Goal: Information Seeking & Learning: Learn about a topic

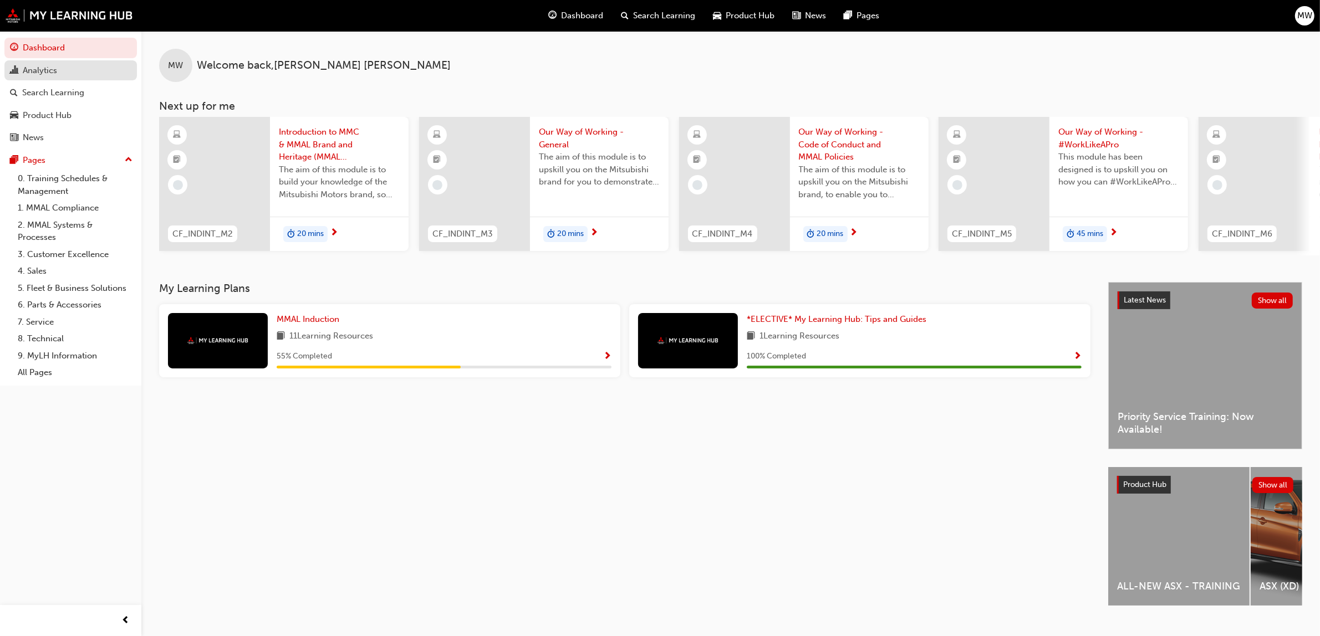
click at [34, 70] on div "Analytics" at bounding box center [40, 70] width 34 height 13
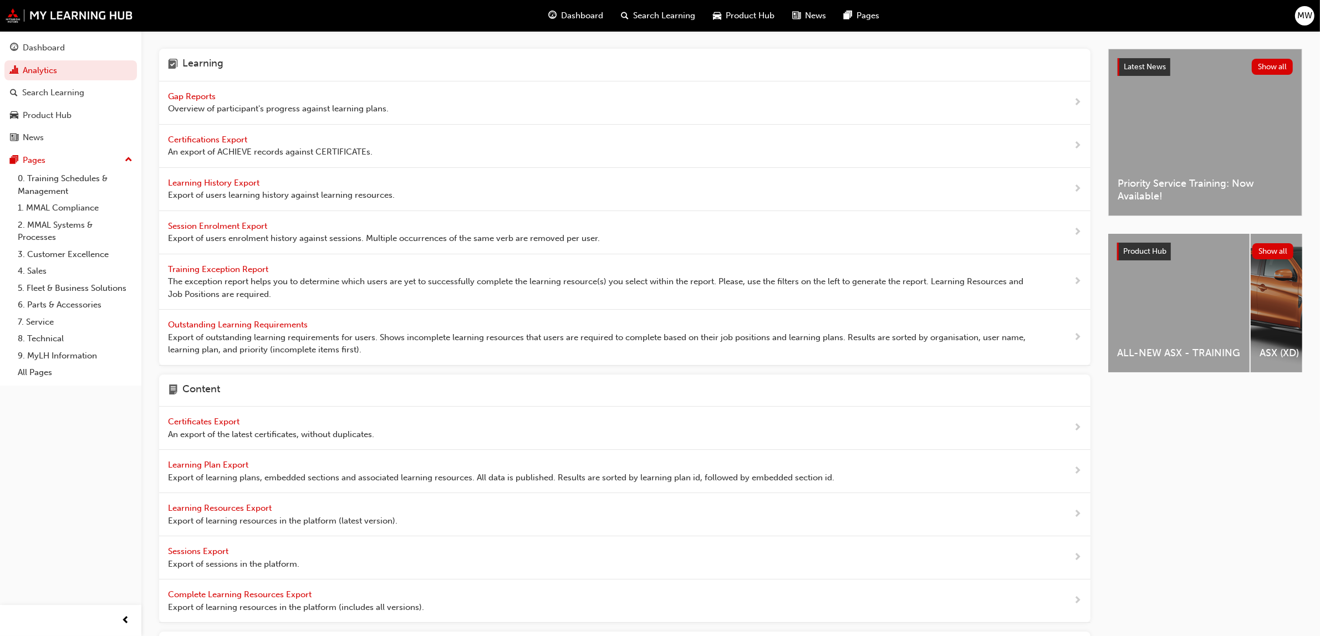
click at [198, 94] on span "Gap Reports" at bounding box center [193, 96] width 50 height 10
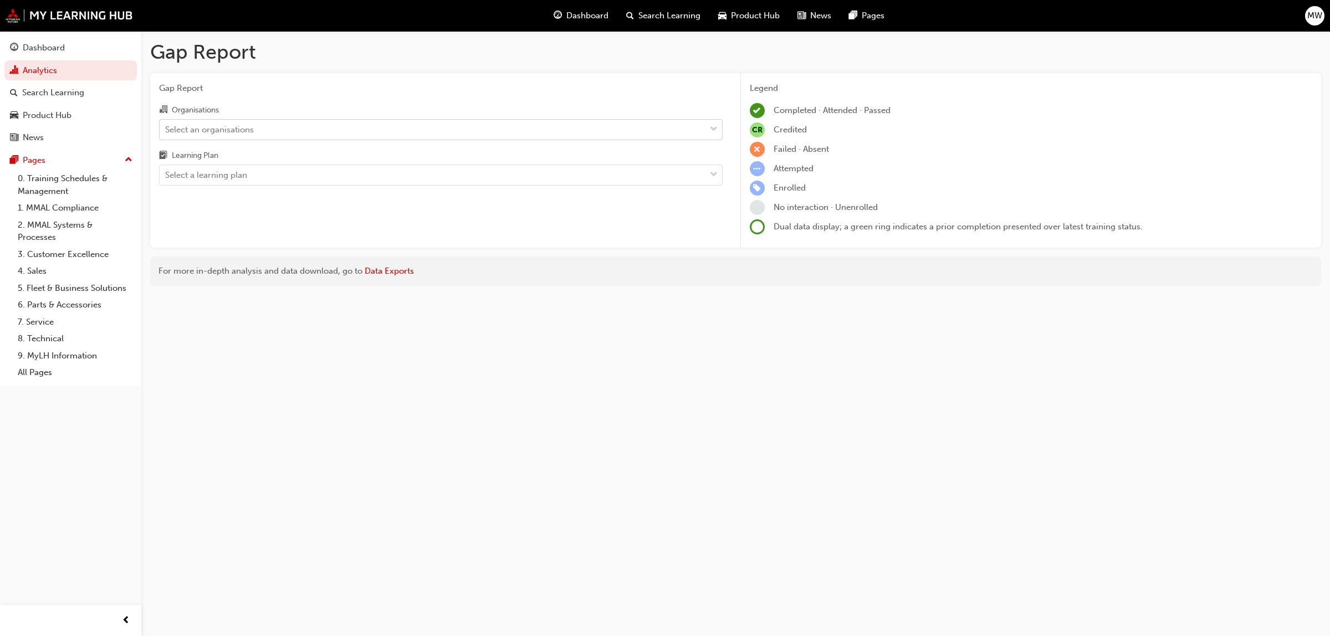
click at [713, 128] on span "down-icon" at bounding box center [714, 130] width 8 height 14
click at [166, 128] on input "Organisations Select an organisations" at bounding box center [165, 128] width 1 height 9
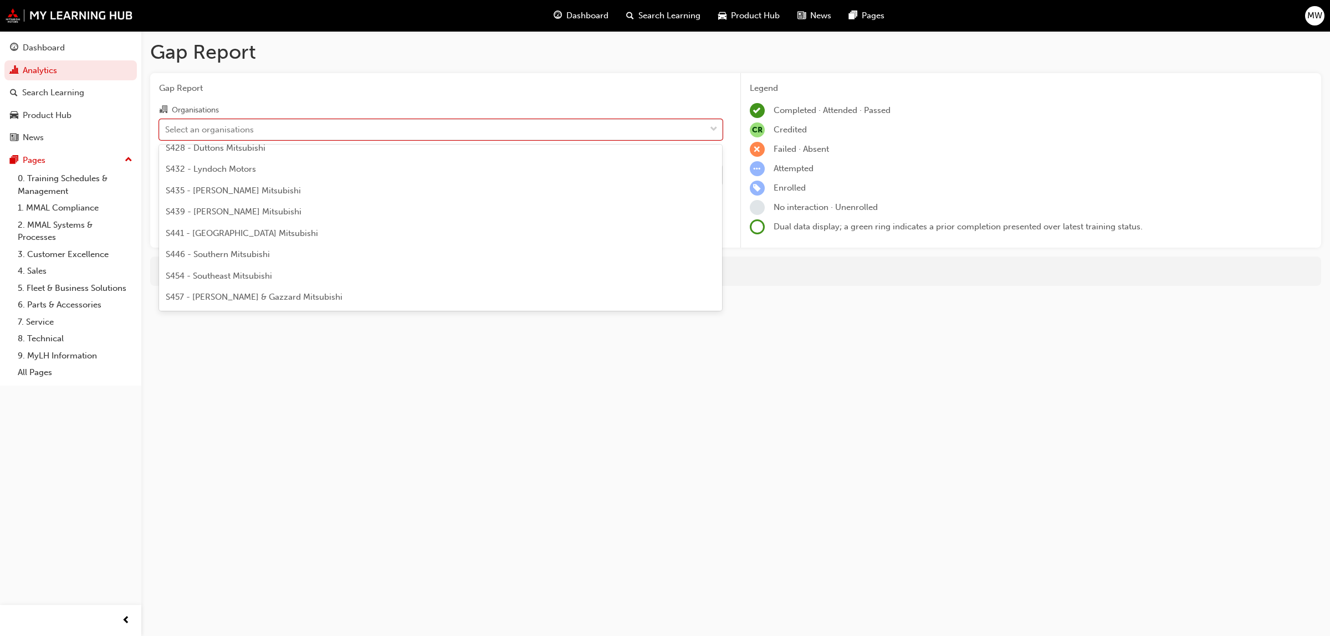
scroll to position [2473, 0]
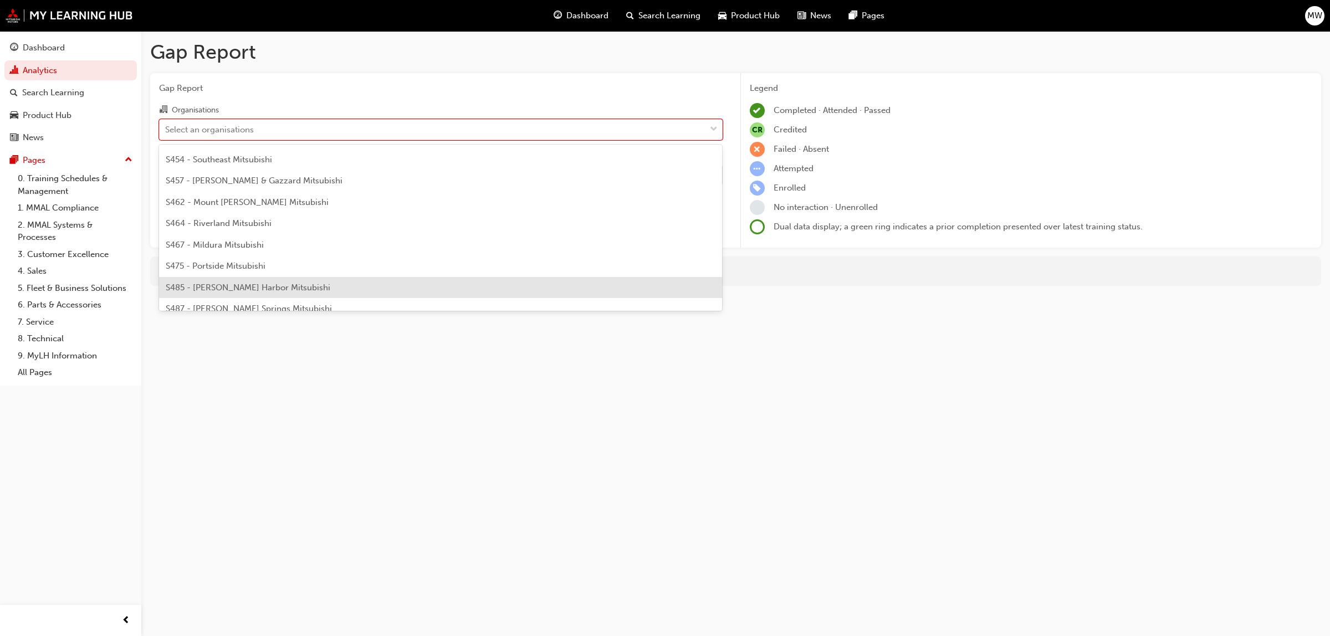
click at [303, 279] on div "S485 - [PERSON_NAME] Harbor Mitsubishi" at bounding box center [441, 288] width 564 height 22
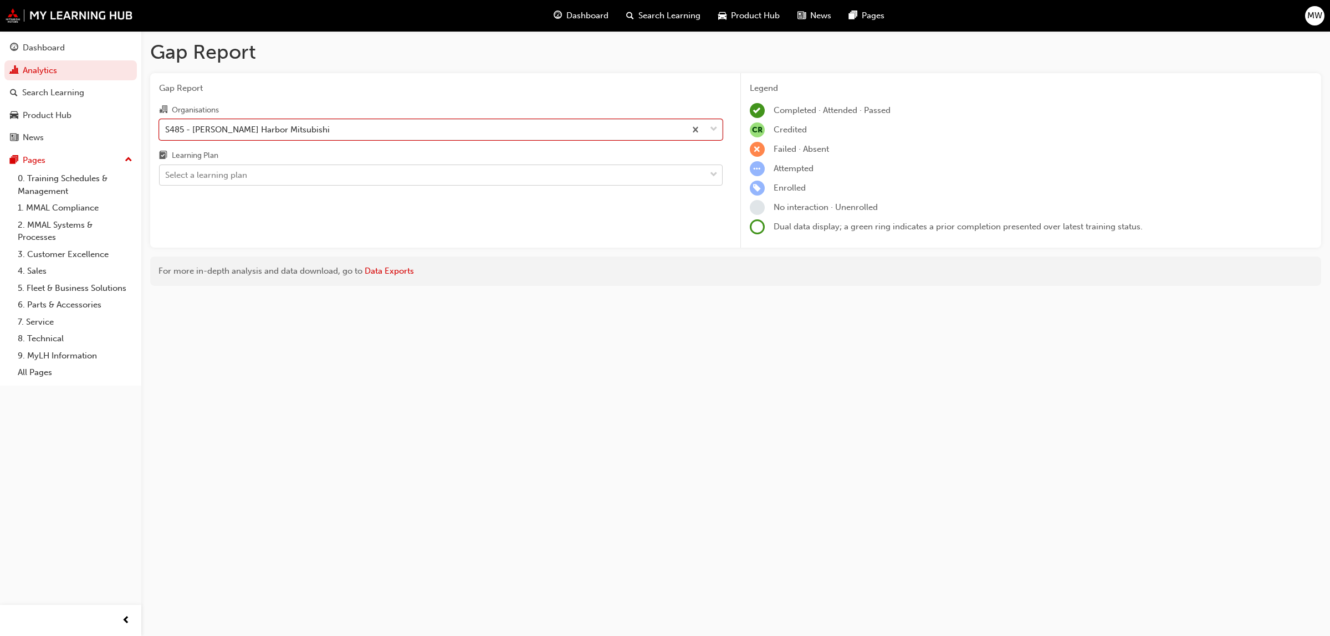
click at [712, 170] on span "down-icon" at bounding box center [714, 175] width 8 height 14
click at [166, 170] on input "Learning Plan Select a learning plan" at bounding box center [165, 174] width 1 height 9
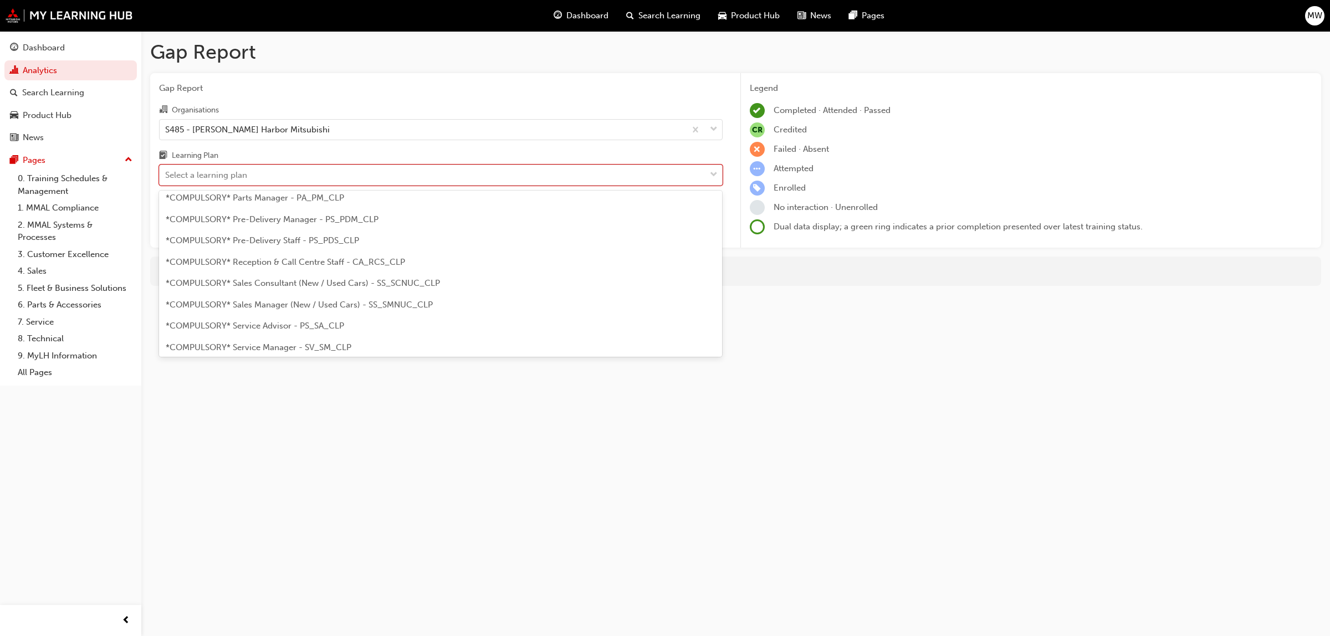
scroll to position [291, 0]
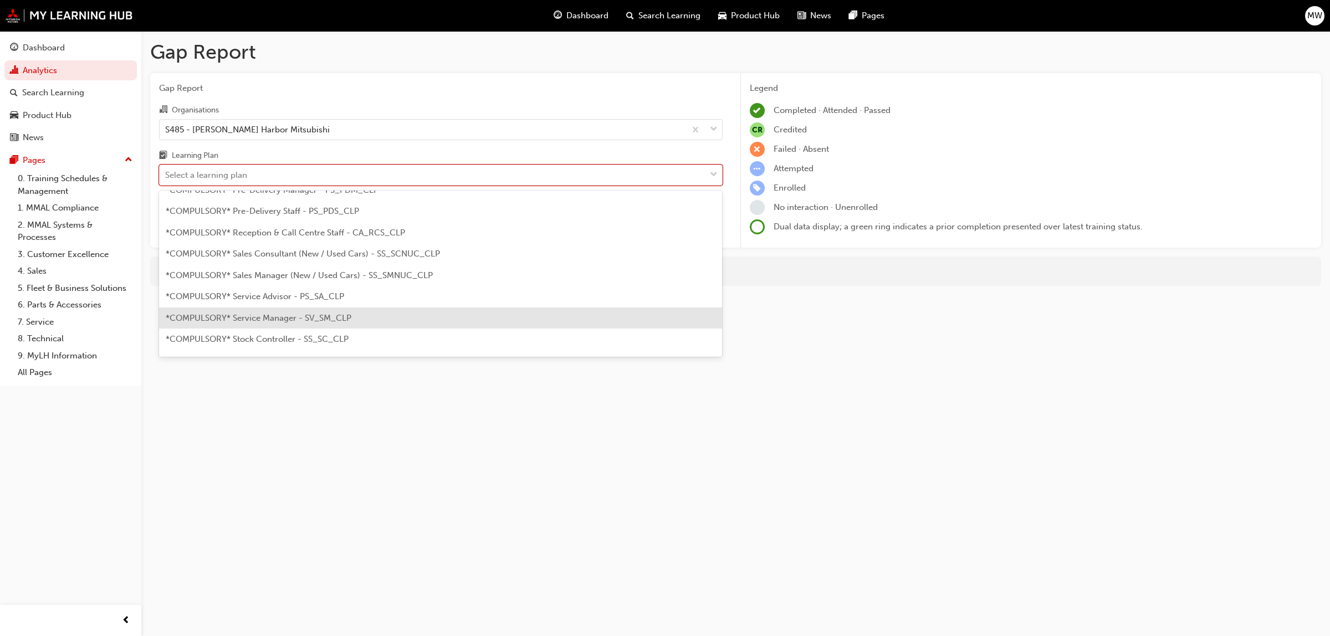
click at [308, 322] on span "*COMPULSORY* Service Manager - SV_SM_CLP" at bounding box center [259, 318] width 186 height 10
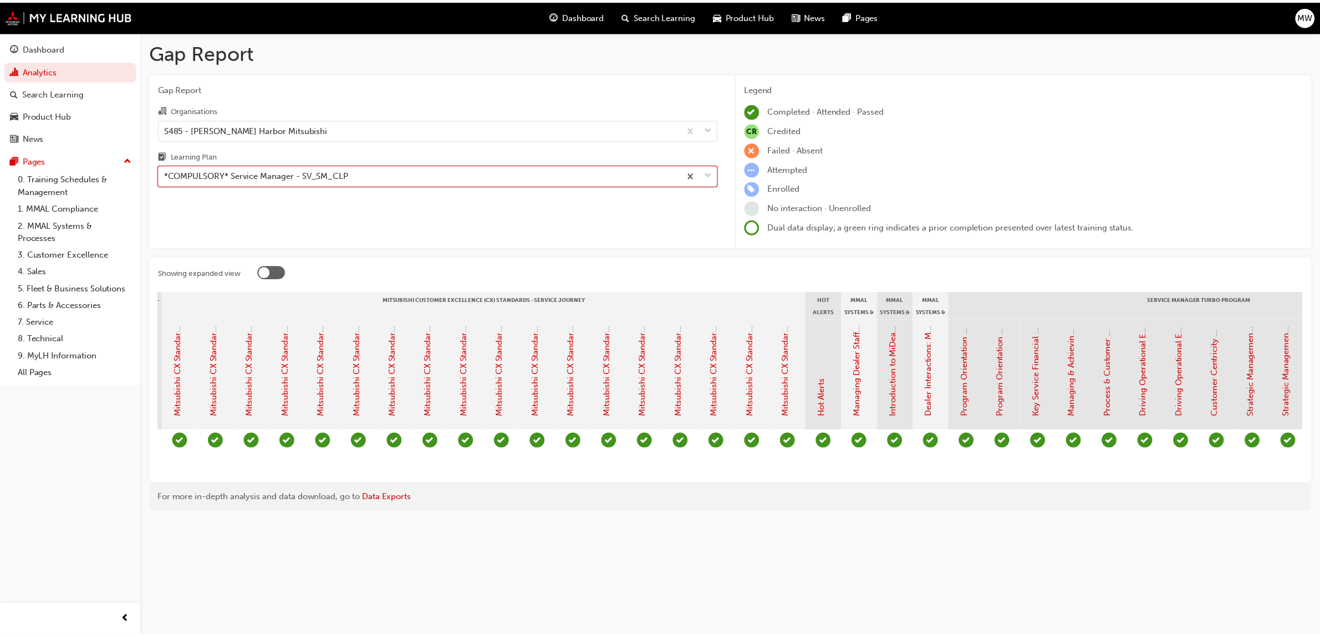
scroll to position [0, 611]
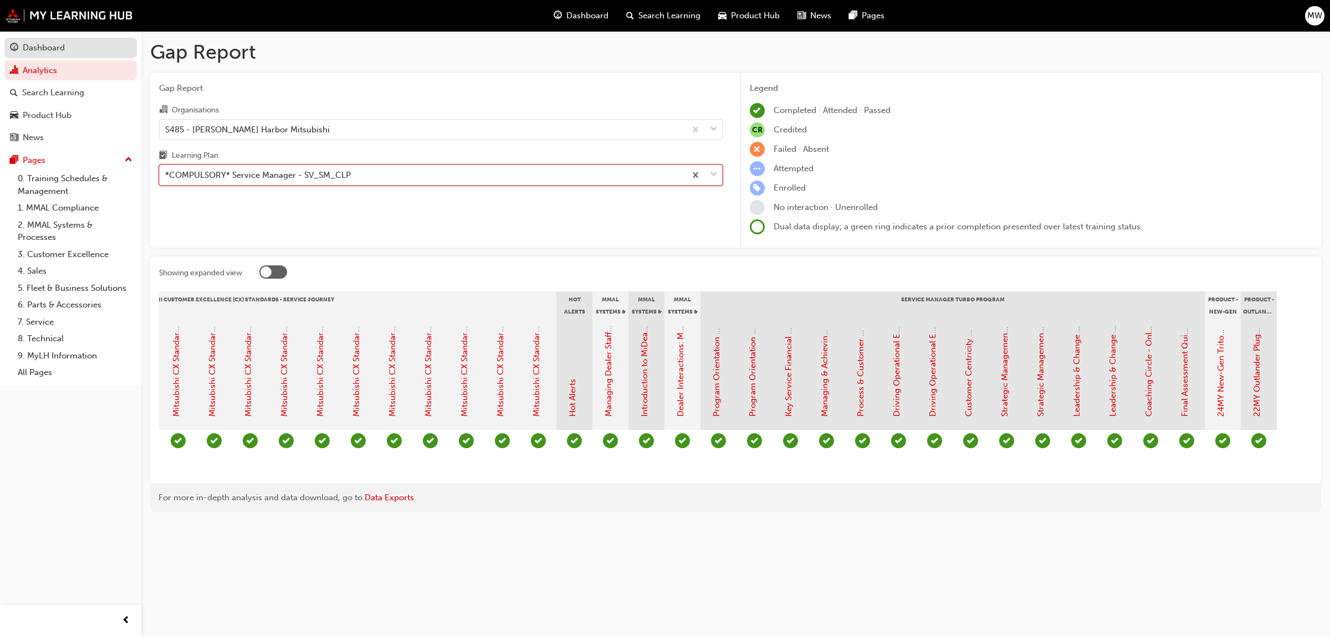
click at [42, 47] on div "Dashboard" at bounding box center [44, 48] width 42 height 13
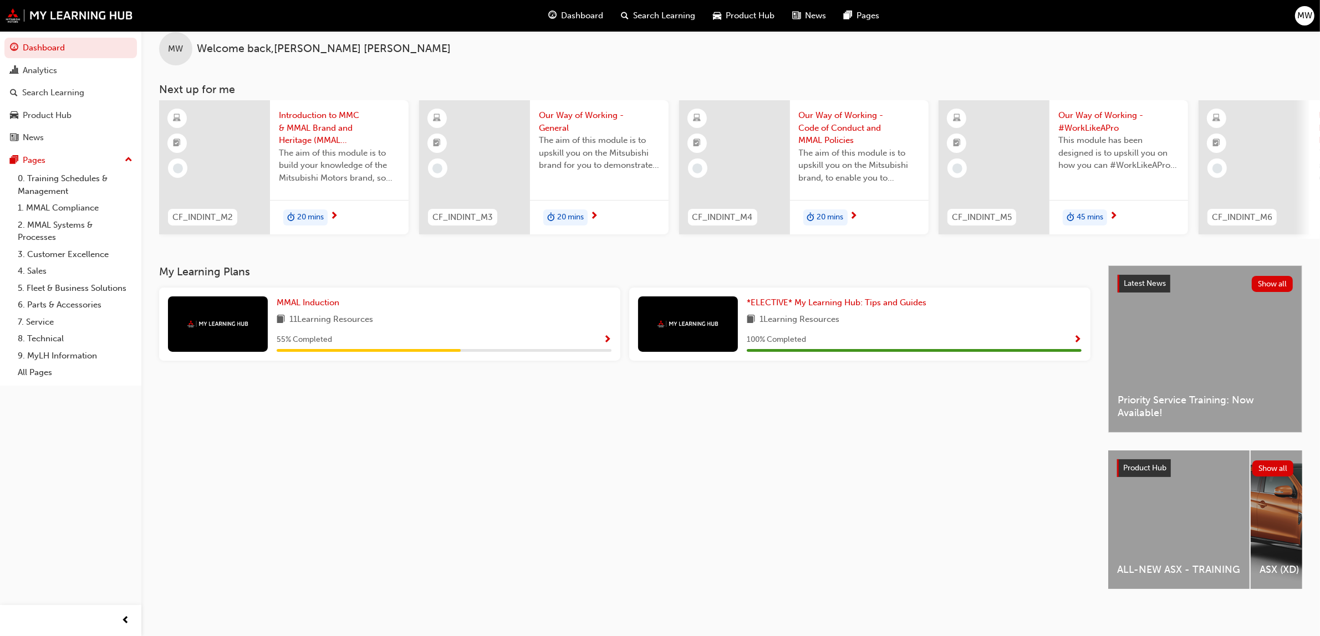
scroll to position [25, 0]
click at [39, 228] on link "2. MMAL Systems & Processes" at bounding box center [75, 231] width 124 height 29
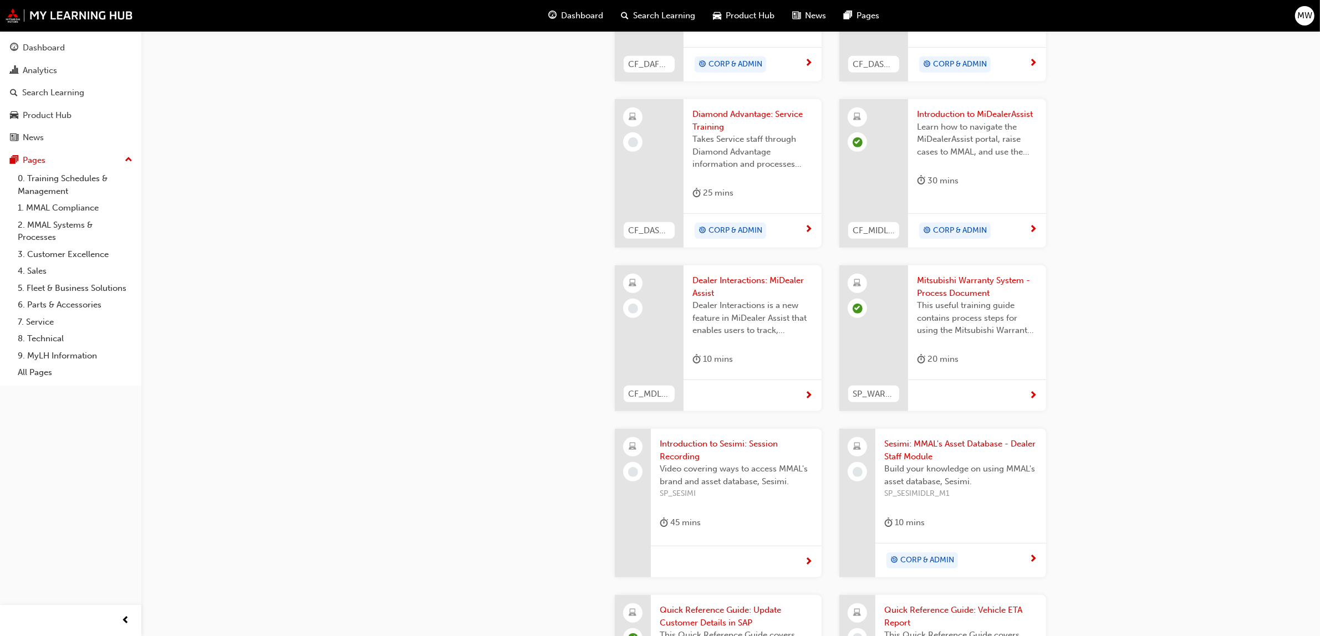
scroll to position [794, 0]
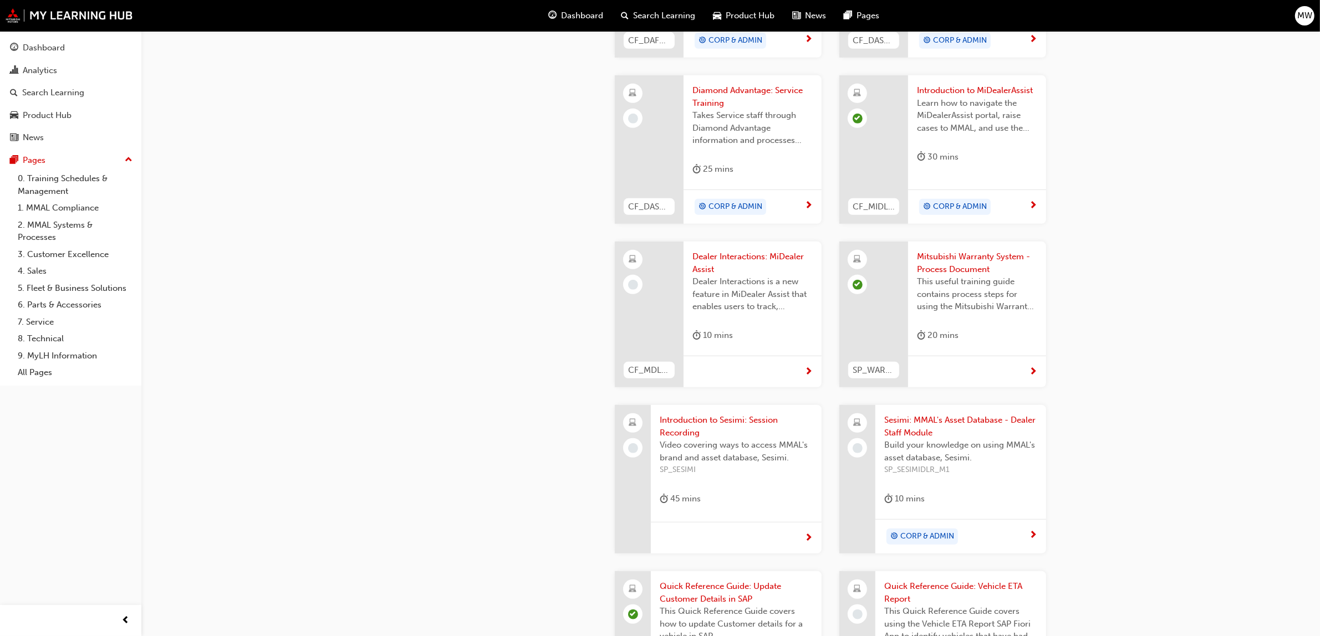
click at [718, 297] on span "Dealer Interactions is a new feature in MiDealer Assist that enables users to t…" at bounding box center [752, 294] width 120 height 38
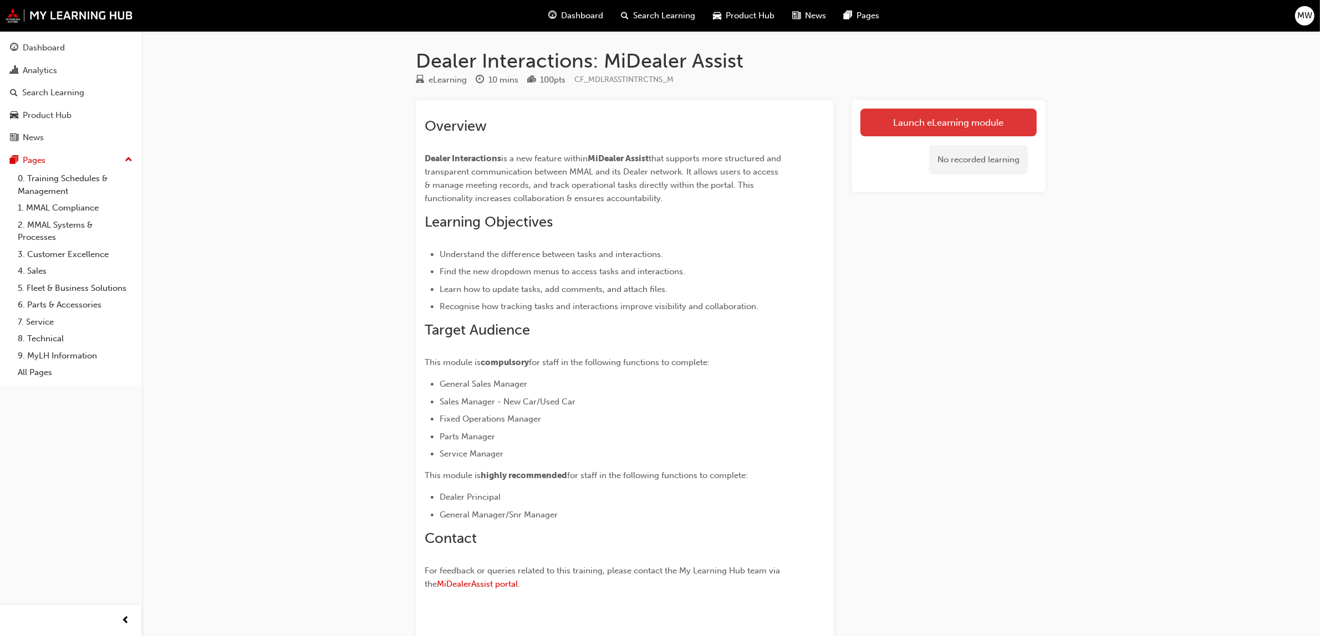
click at [952, 126] on link "Launch eLearning module" at bounding box center [948, 123] width 176 height 28
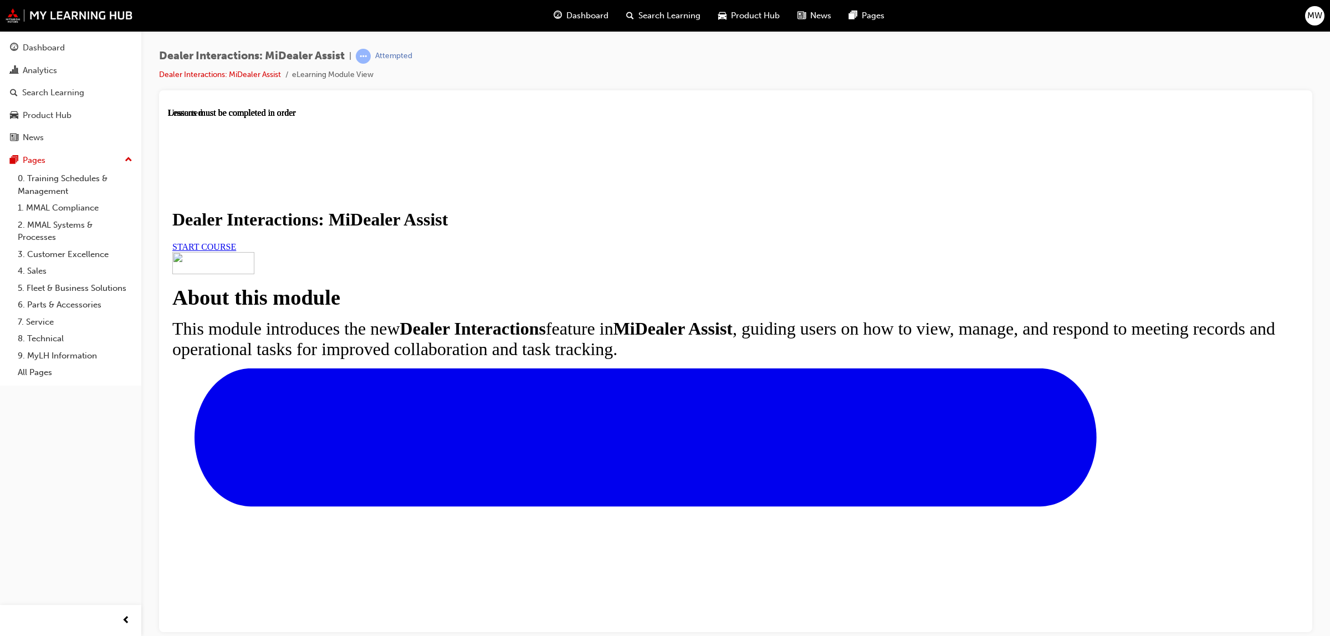
click at [236, 251] on span "START COURSE" at bounding box center [204, 246] width 64 height 9
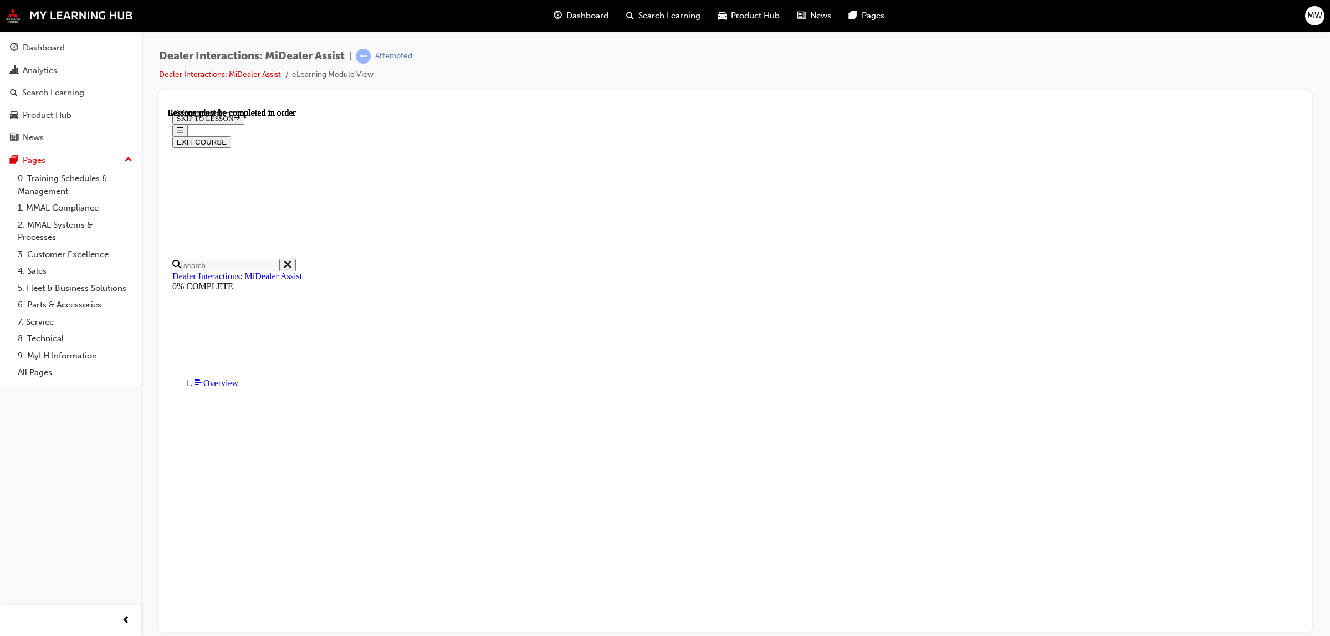
scroll to position [148, 0]
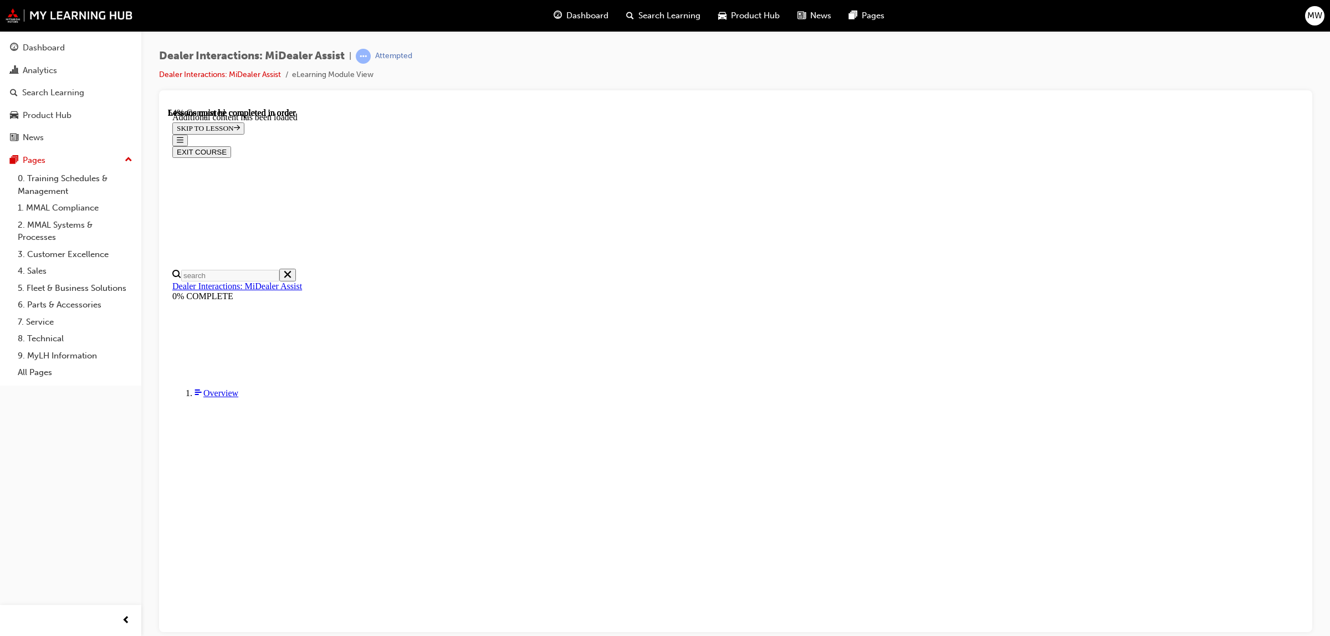
scroll to position [1902, 0]
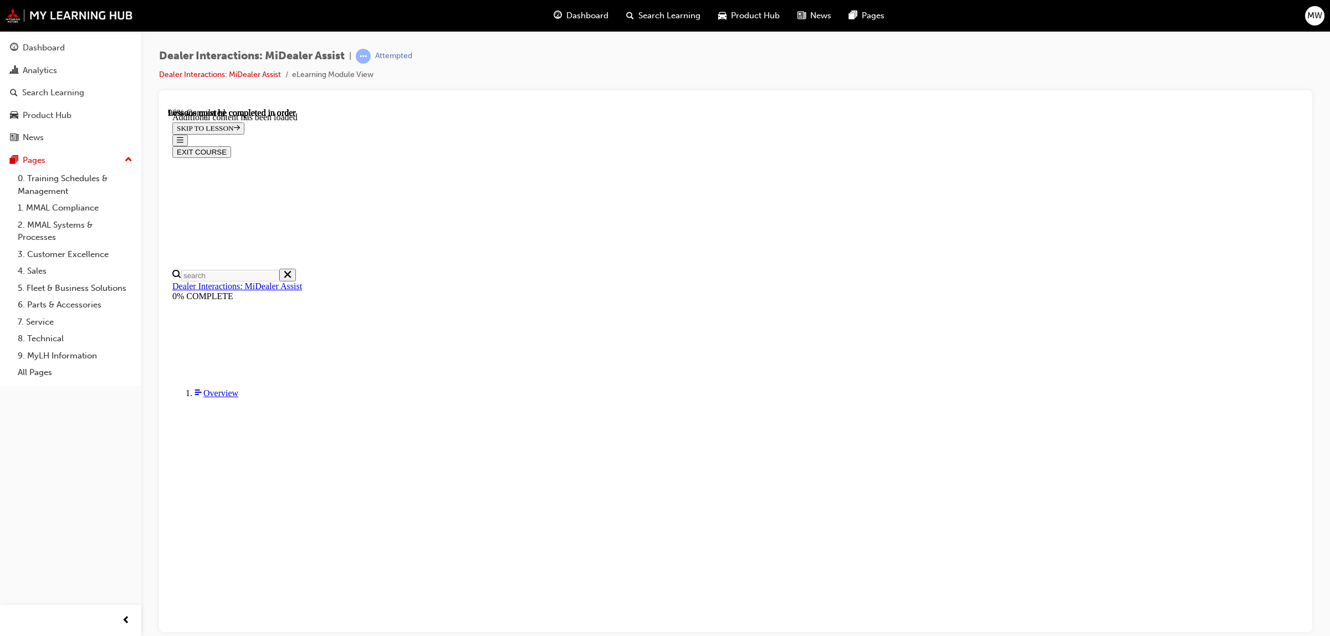
scroll to position [3359, 0]
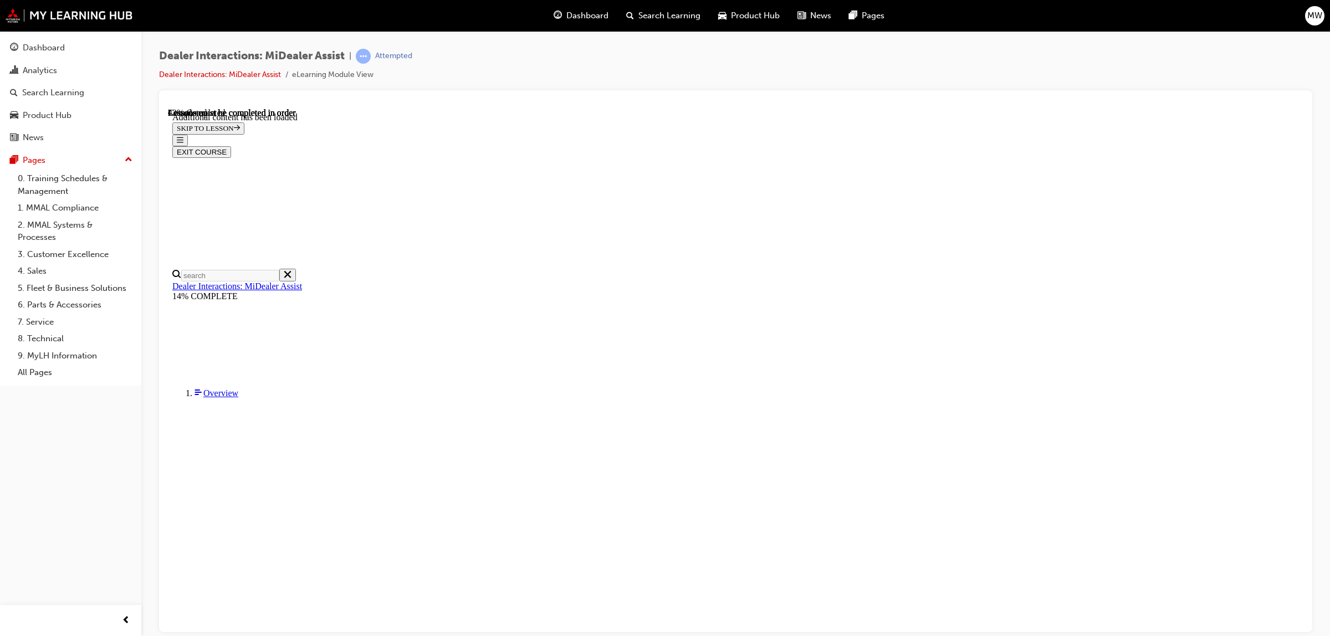
drag, startPoint x: 1300, startPoint y: 400, endPoint x: 1472, endPoint y: 521, distance: 210.8
drag, startPoint x: 1298, startPoint y: 427, endPoint x: 1478, endPoint y: 670, distance: 302.0
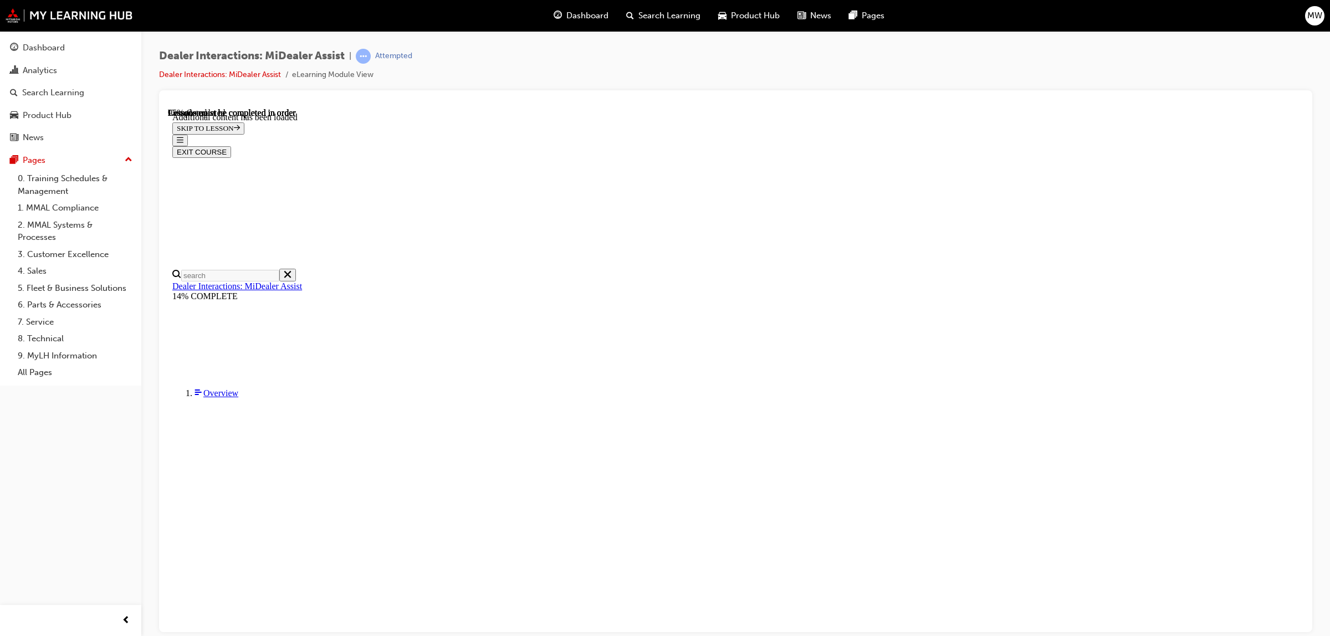
drag, startPoint x: 1300, startPoint y: 192, endPoint x: 1479, endPoint y: 644, distance: 486.0
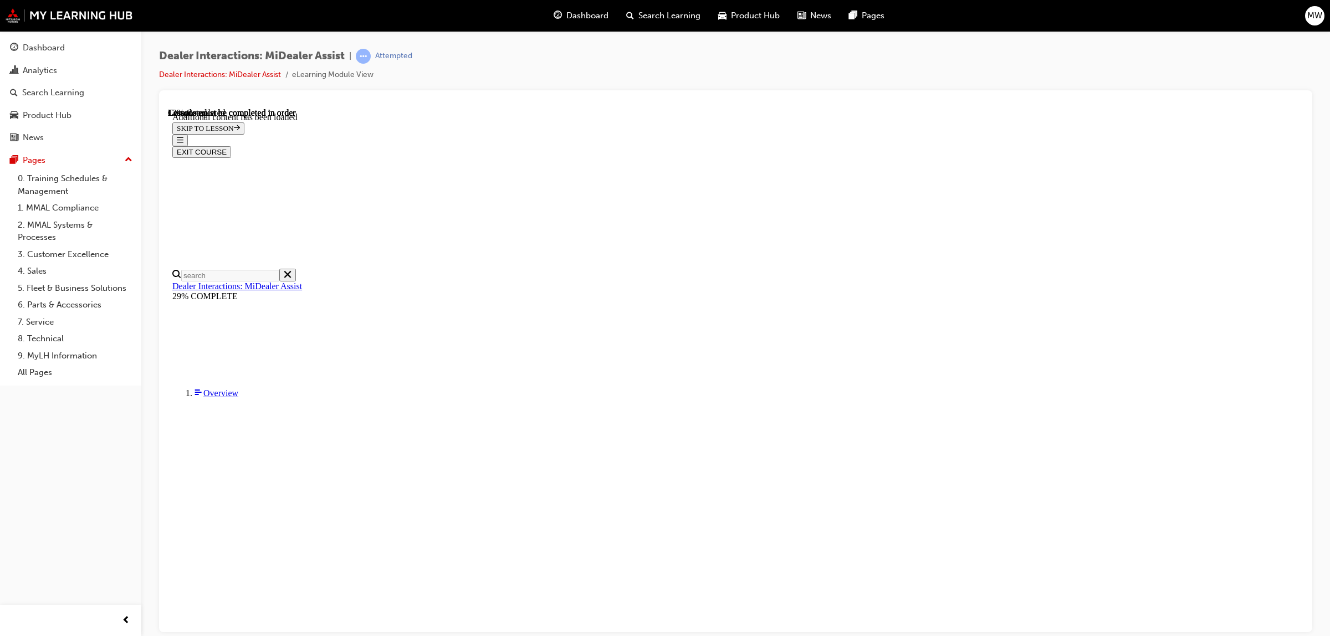
drag, startPoint x: 1296, startPoint y: 487, endPoint x: 1477, endPoint y: 654, distance: 246.0
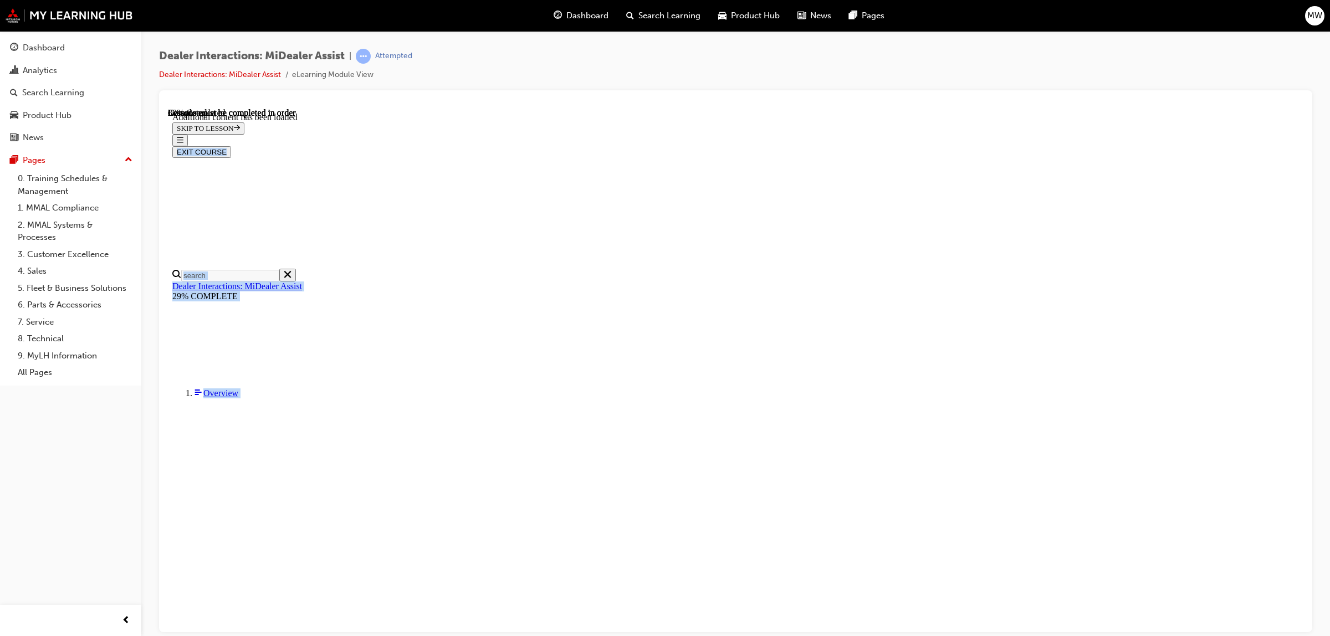
drag, startPoint x: 1293, startPoint y: 526, endPoint x: 1167, endPoint y: 611, distance: 151.6
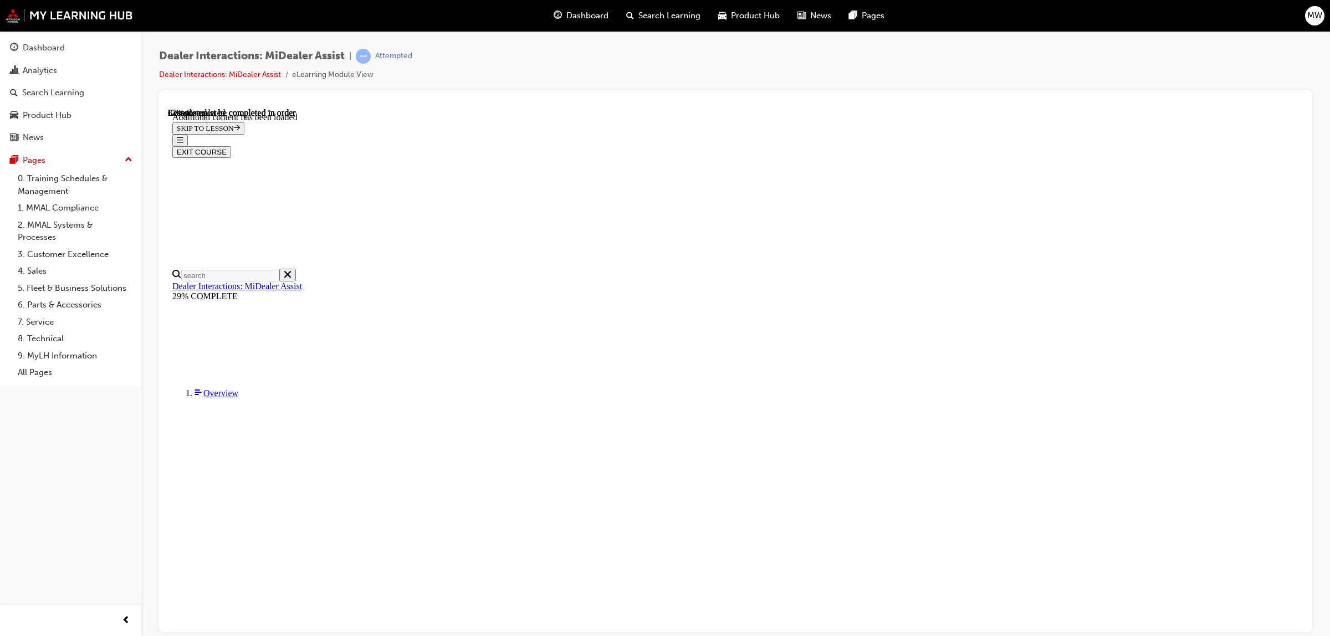
scroll to position [2149, 0]
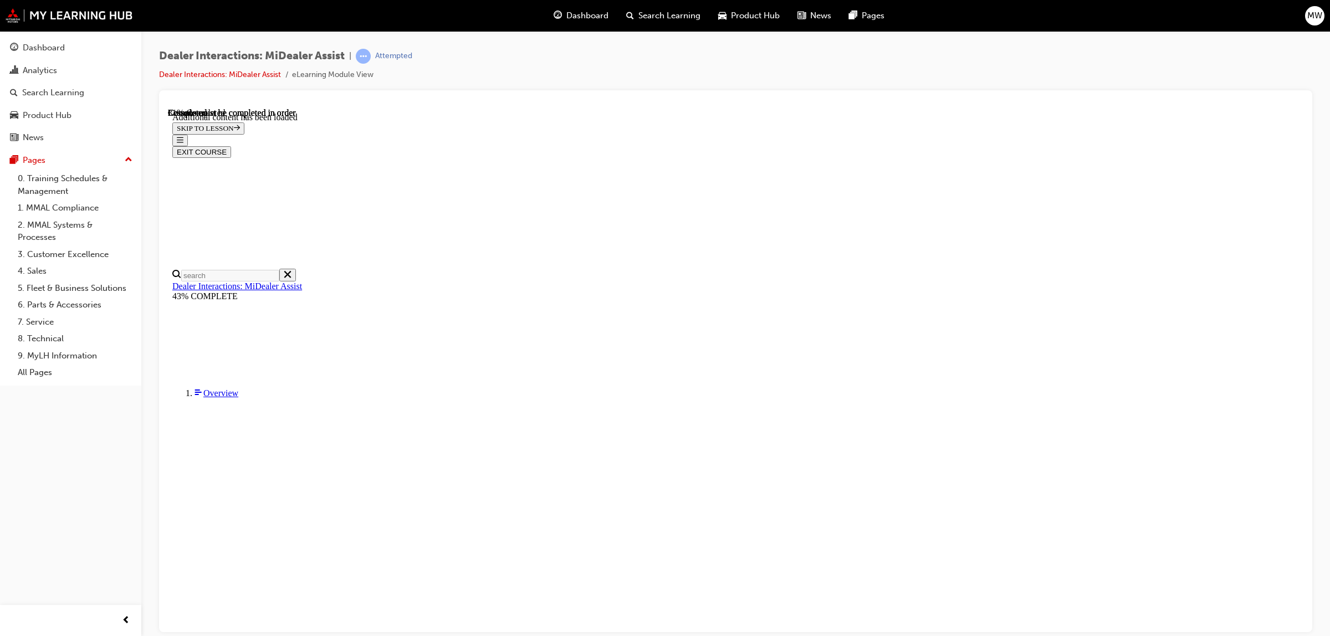
scroll to position [444, 0]
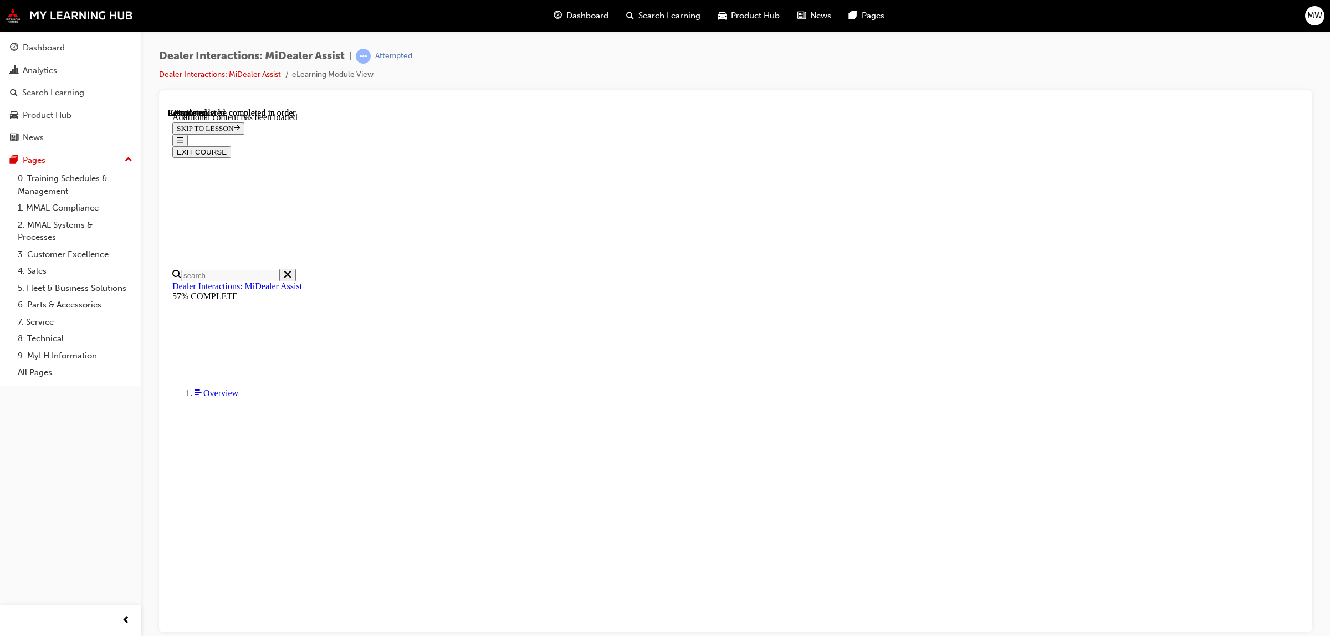
scroll to position [1634, 0]
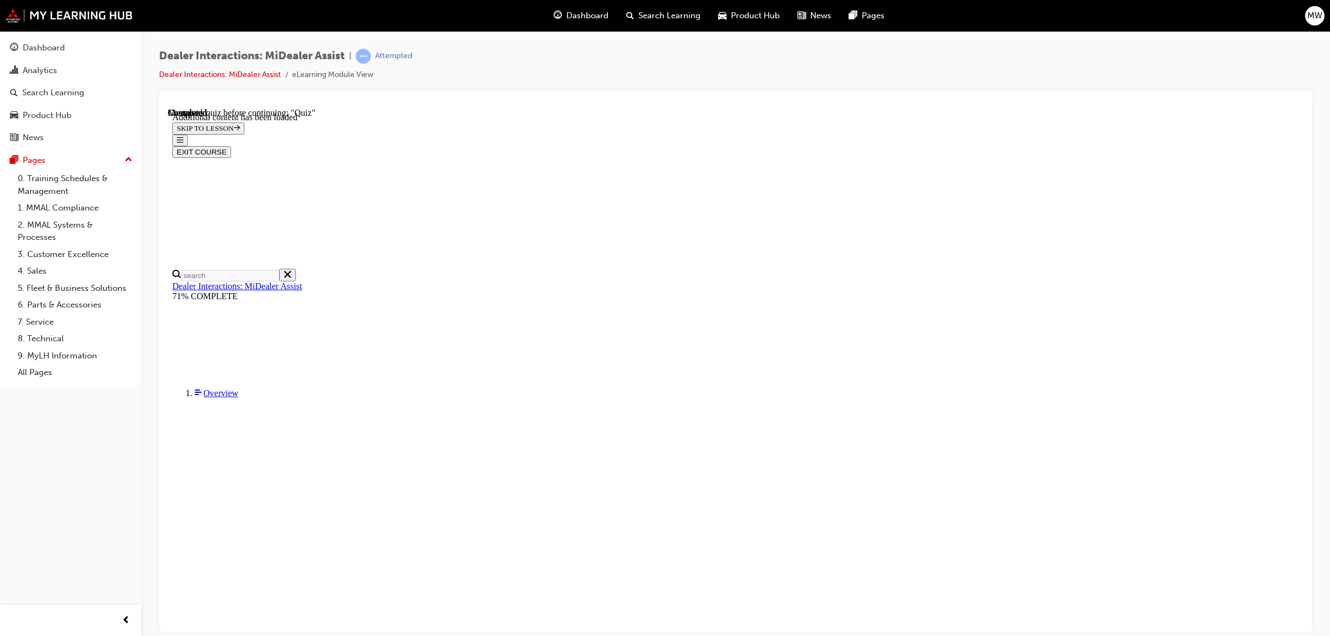
radio input "true"
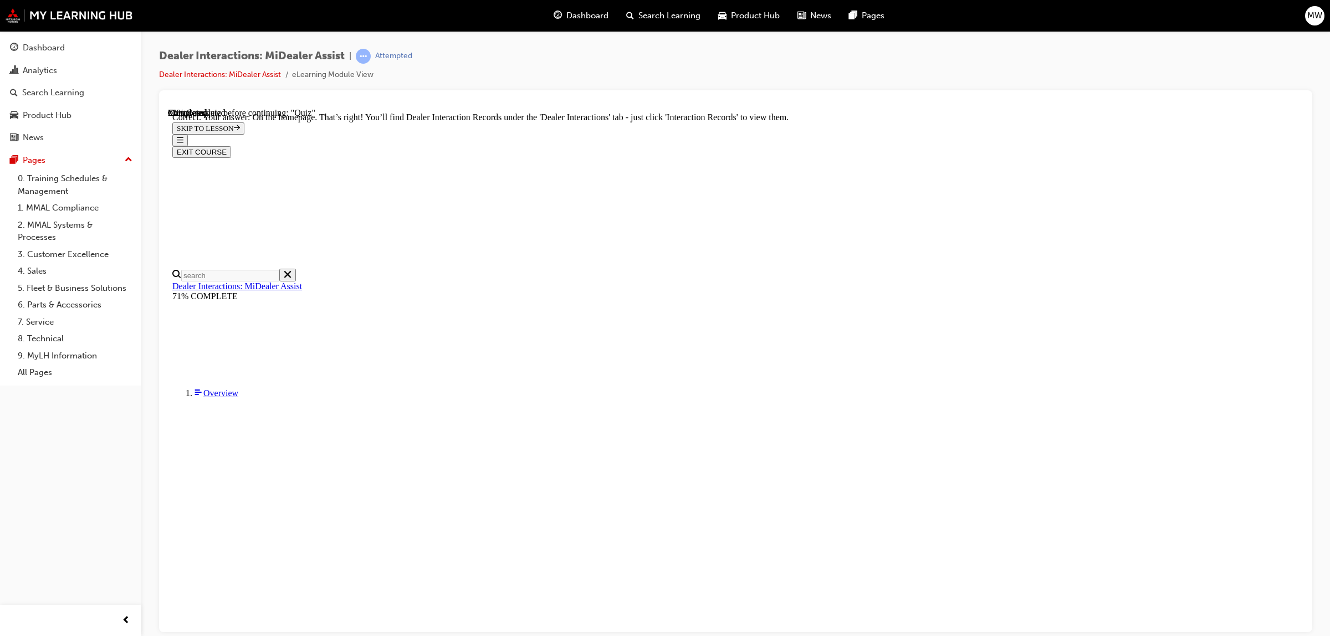
scroll to position [38, 0]
radio input "true"
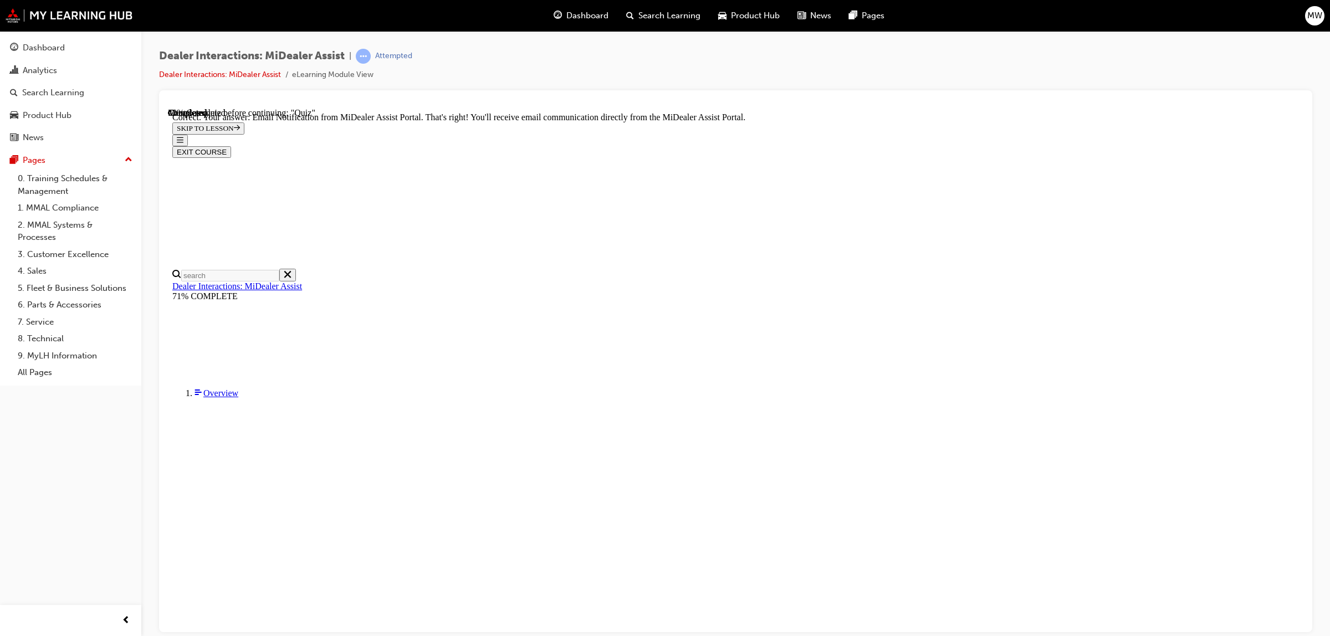
scroll to position [154, 0]
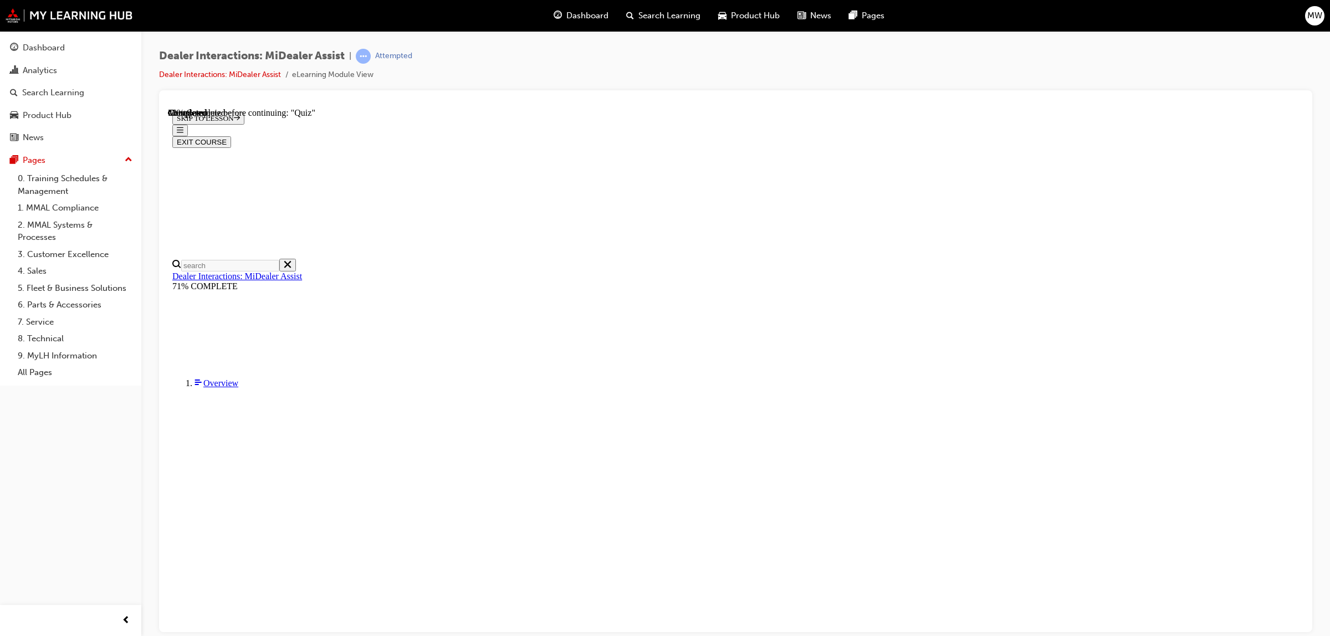
scroll to position [38, 0]
radio input "true"
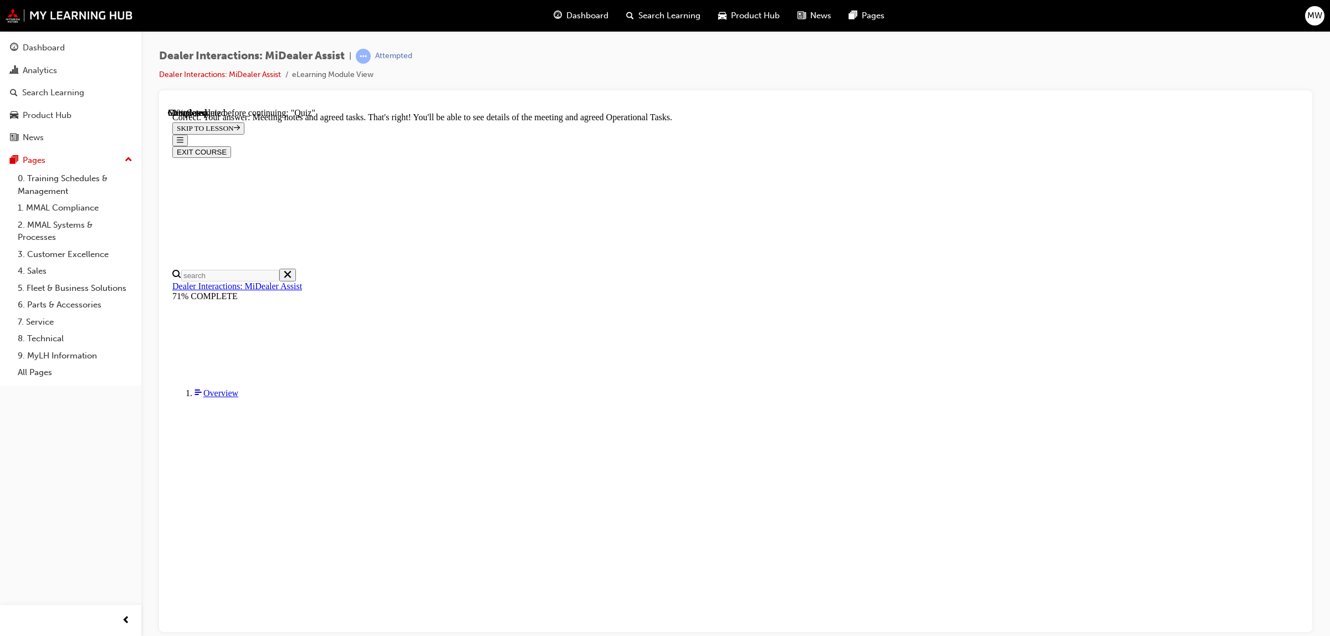
scroll to position [154, 0]
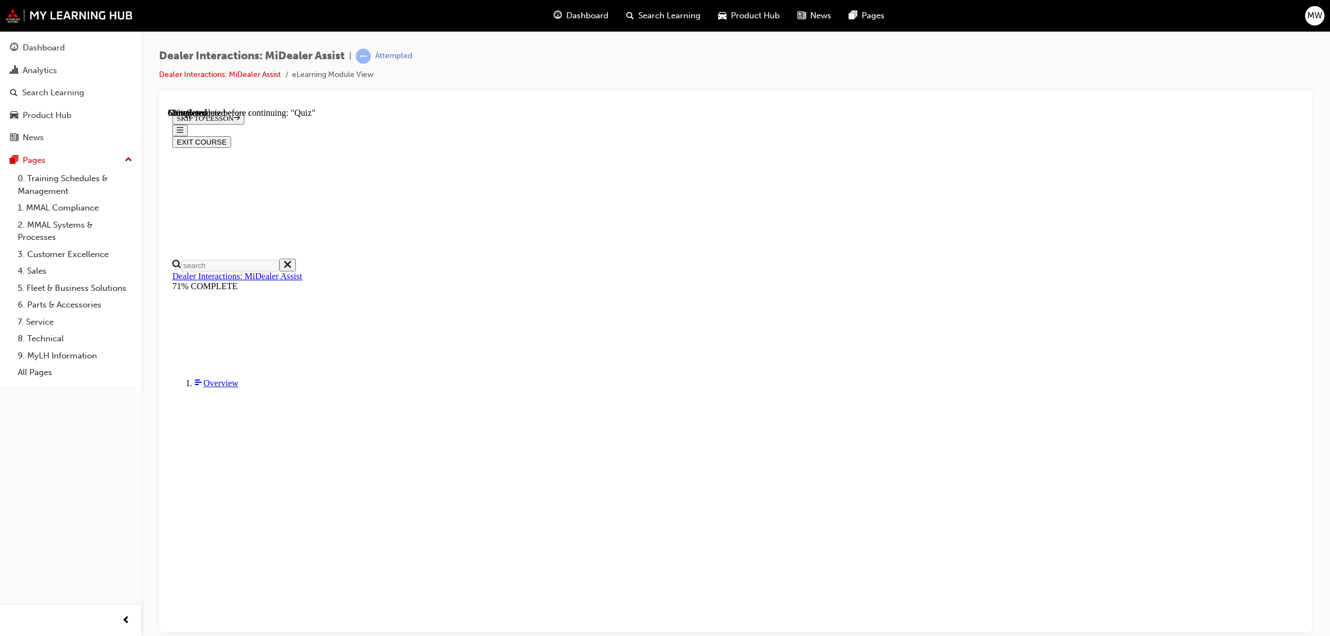
radio input "true"
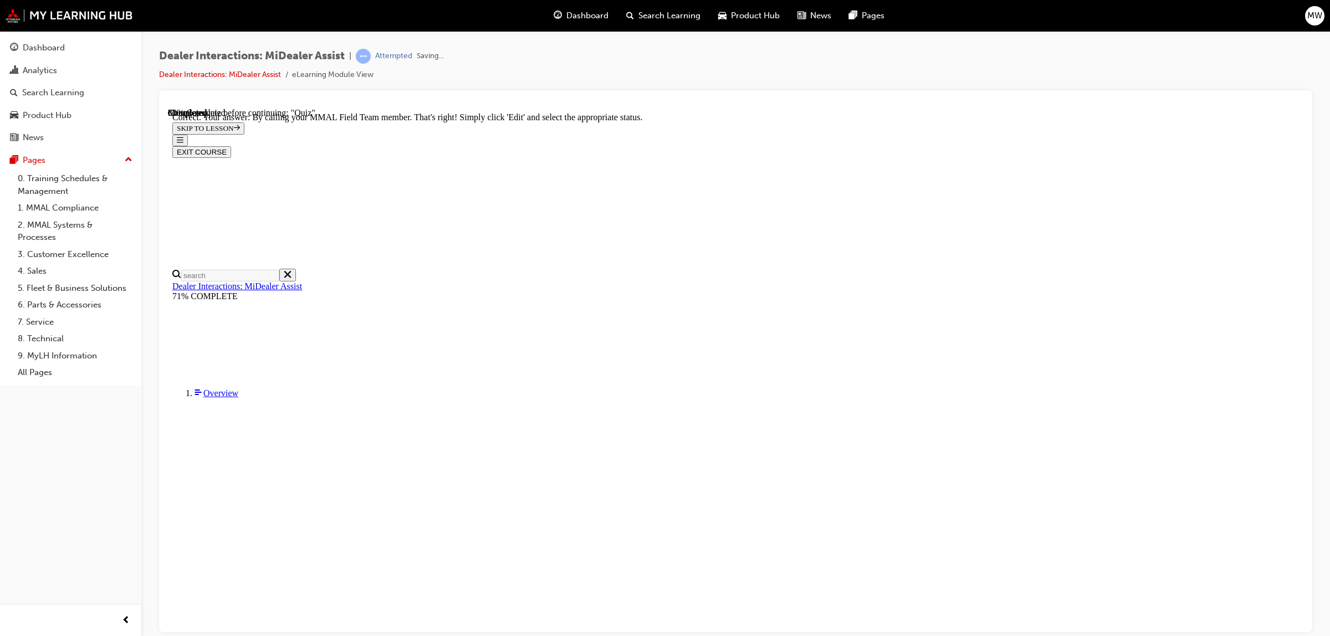
scroll to position [157, 0]
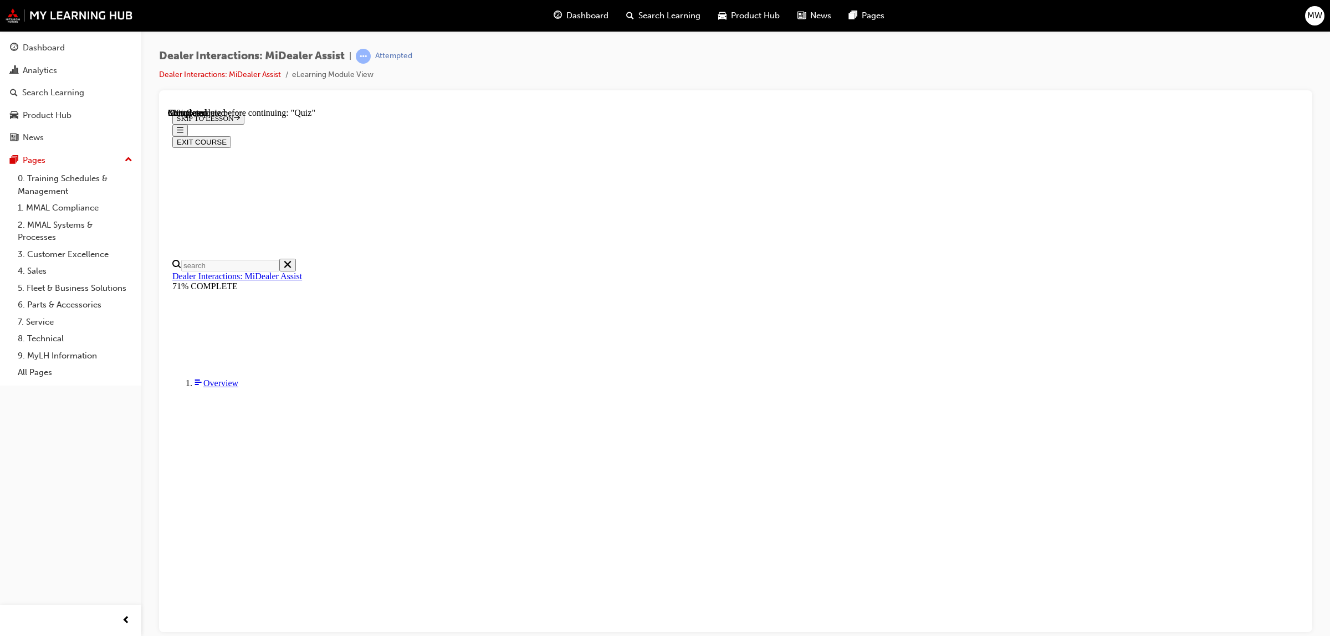
scroll to position [45, 0]
radio input "true"
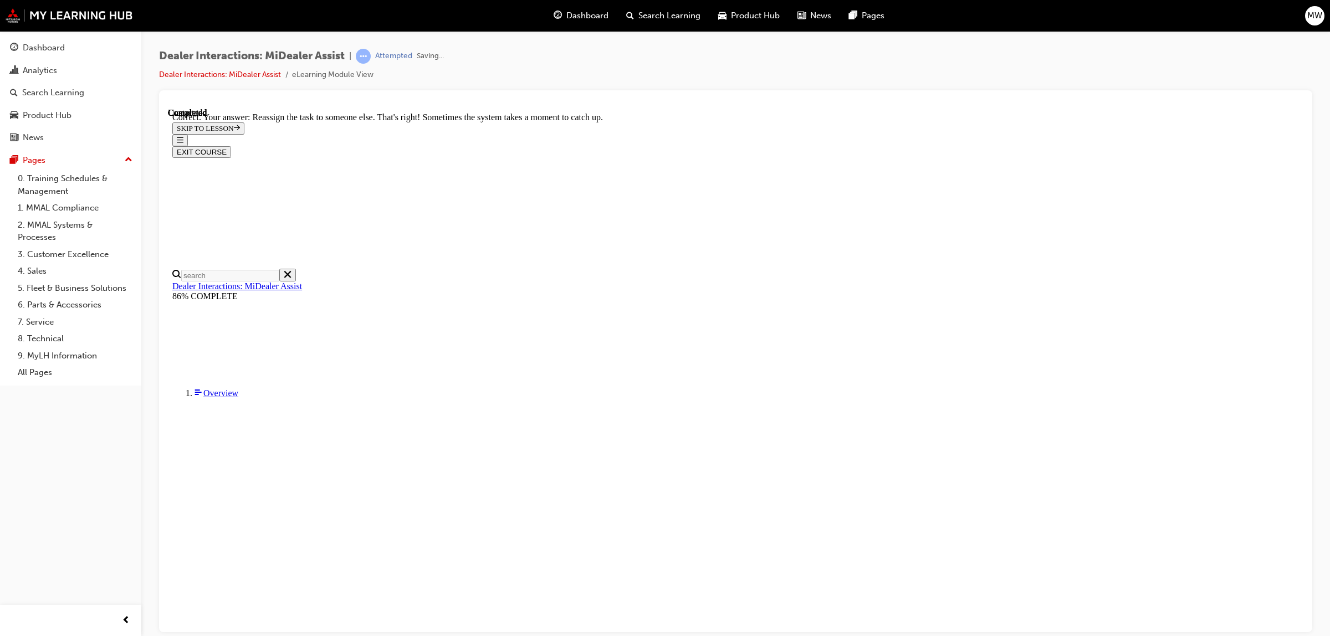
scroll to position [162, 0]
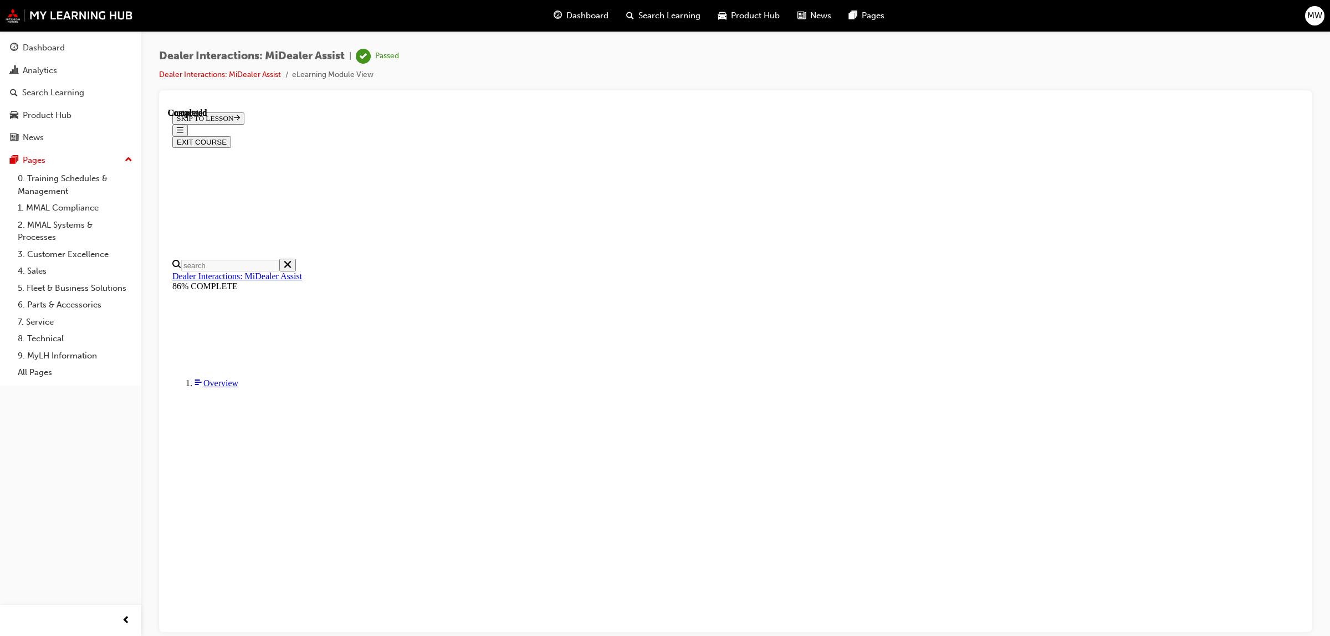
click at [231, 136] on button "EXIT COURSE" at bounding box center [201, 142] width 59 height 12
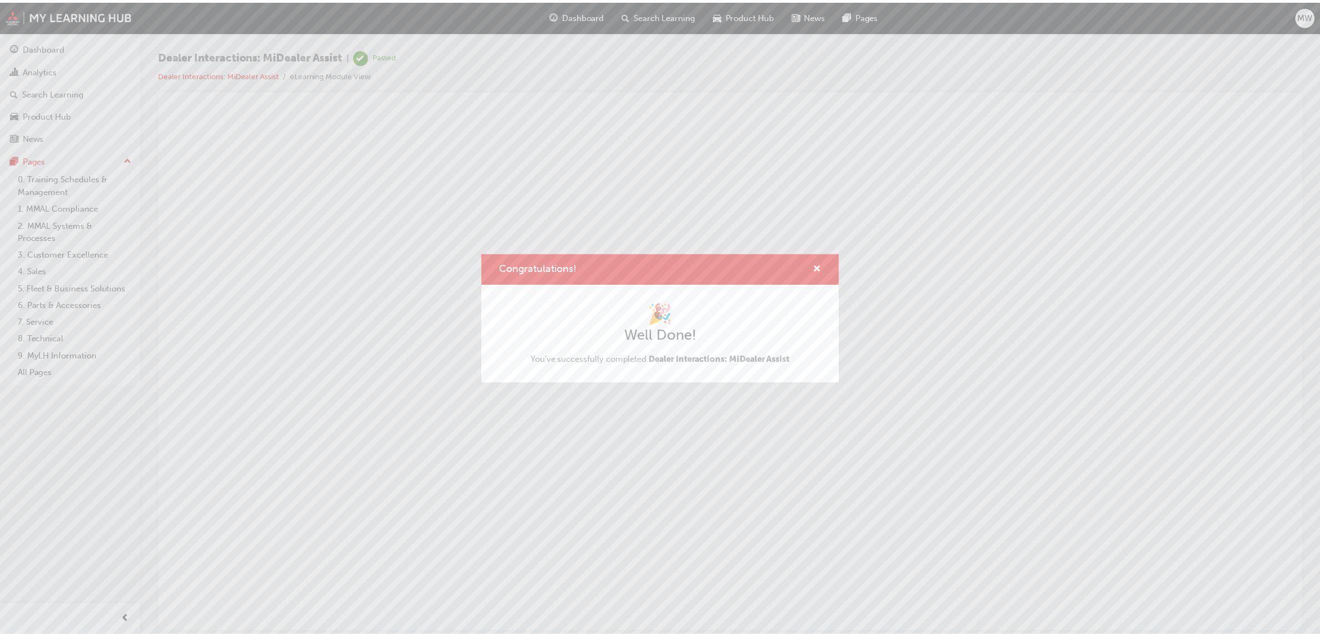
scroll to position [0, 0]
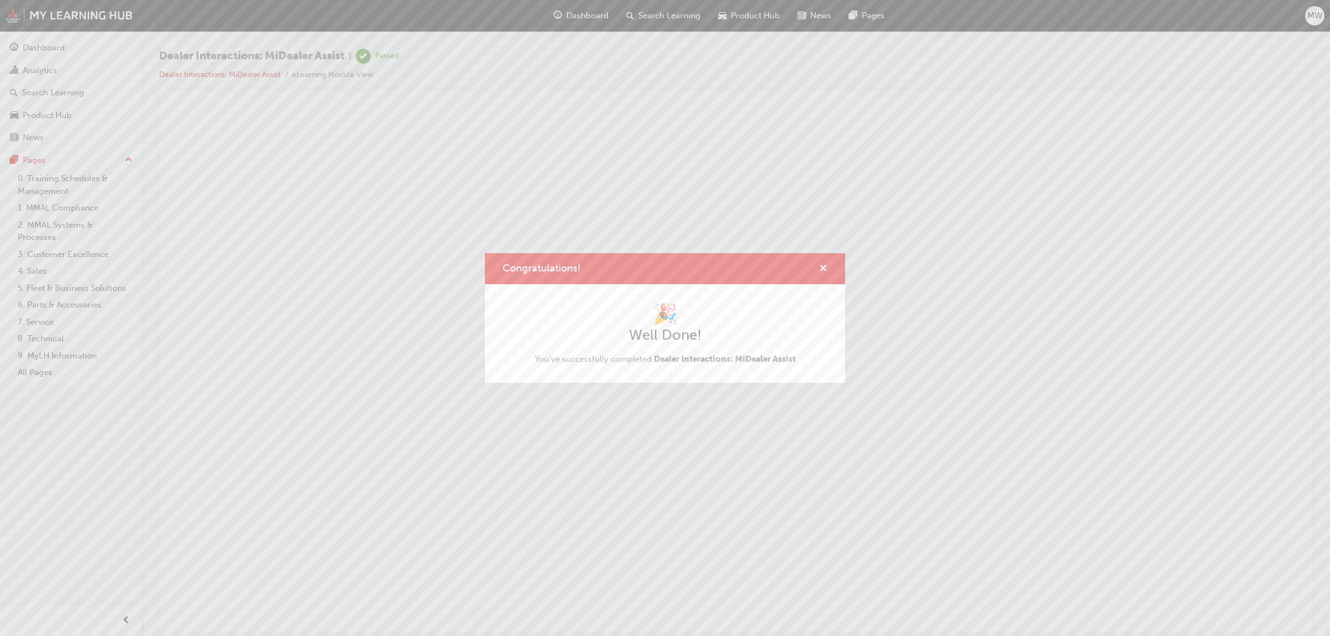
click at [821, 265] on span "cross-icon" at bounding box center [823, 269] width 8 height 10
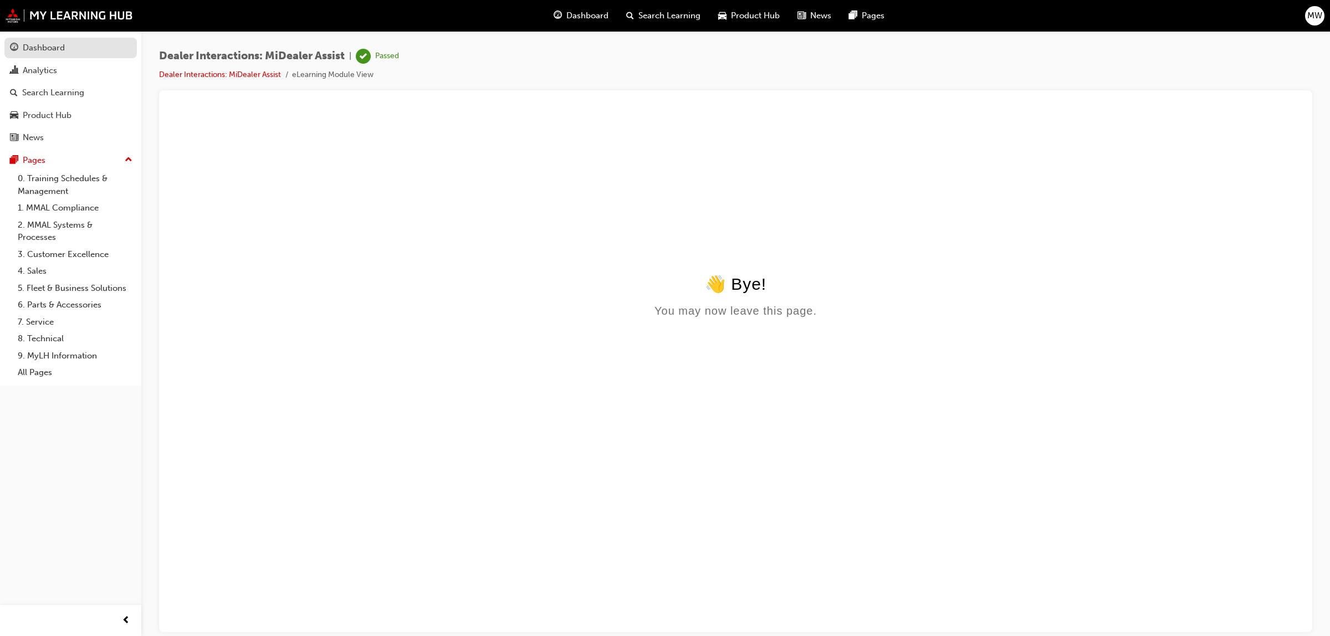
click at [68, 51] on div "Dashboard" at bounding box center [70, 48] width 121 height 14
